Goal: Entertainment & Leisure: Consume media (video, audio)

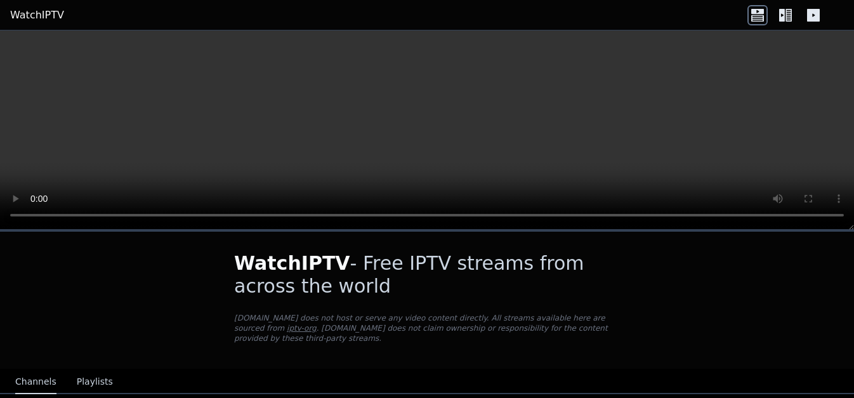
click at [539, 171] on video at bounding box center [427, 129] width 854 height 199
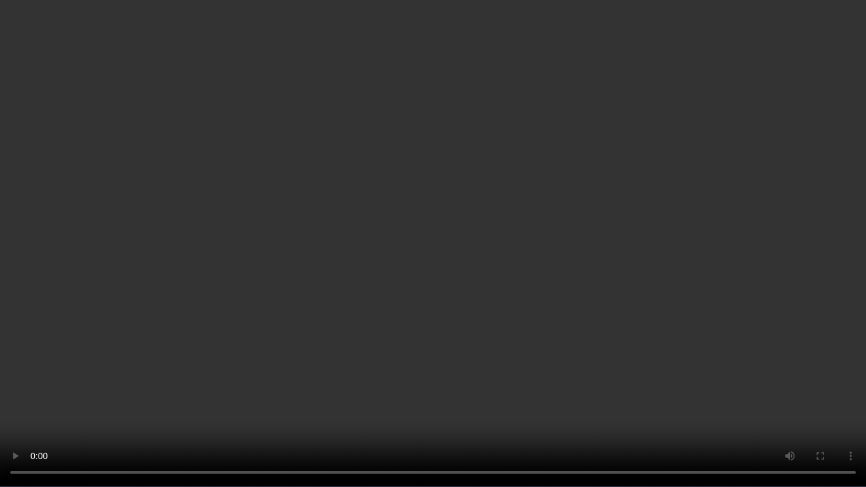
click at [367, 280] on video at bounding box center [433, 243] width 866 height 487
